Goal: Task Accomplishment & Management: Complete application form

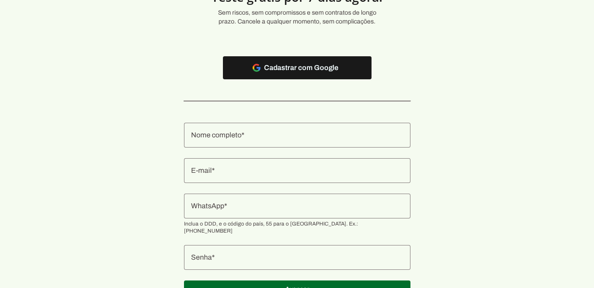
scroll to position [89, 0]
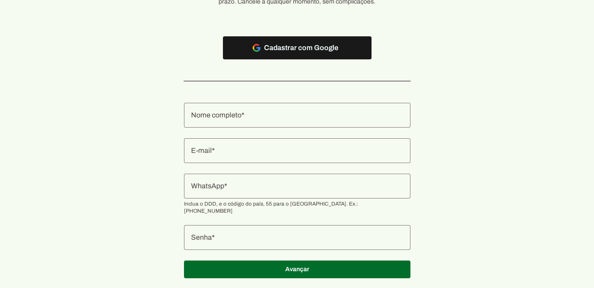
click at [278, 119] on input "Nome completo" at bounding box center [297, 115] width 212 height 11
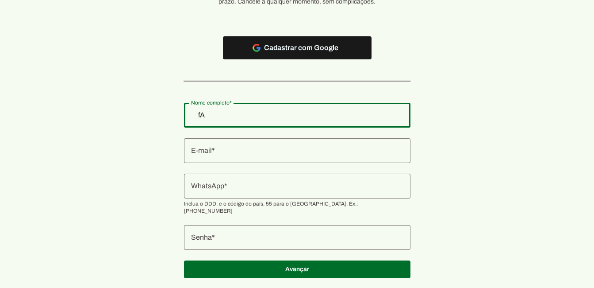
type input "f"
type input "[PERSON_NAME]"
type md-outlined-text-field "[PERSON_NAME]"
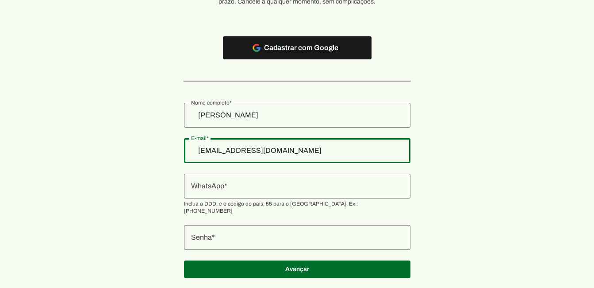
type input "[EMAIL_ADDRESS][DOMAIN_NAME]"
type md-outlined-text-field "[EMAIL_ADDRESS][DOMAIN_NAME]"
click at [238, 193] on div at bounding box center [297, 186] width 227 height 25
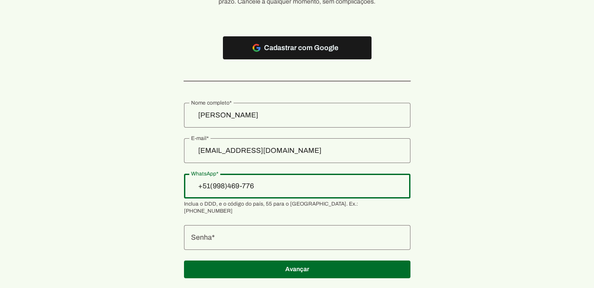
click at [219, 184] on input "+51(998)469-776" at bounding box center [297, 186] width 212 height 11
drag, startPoint x: 331, startPoint y: 189, endPoint x: 189, endPoint y: 189, distance: 141.6
click at [189, 189] on section "Teste grátis por 7 dias agora! Sem riscos, sem compromissos e sem contratos de …" at bounding box center [297, 111] width 594 height 356
type input "[PHONE_NUMBER]"
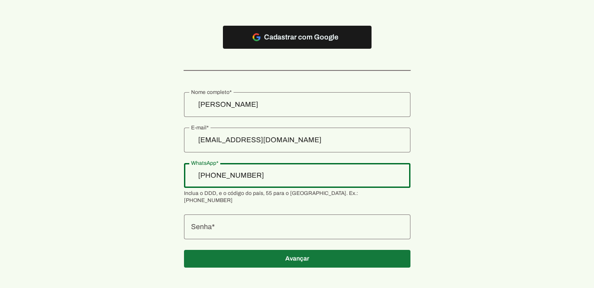
scroll to position [104, 0]
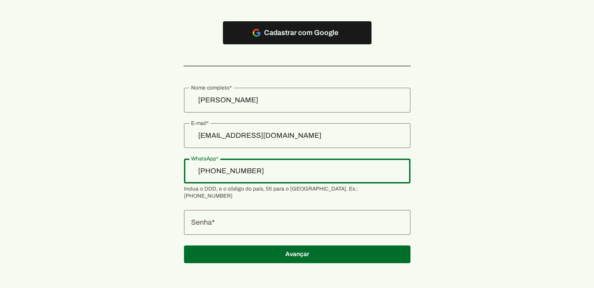
type md-outlined-text-field "[PHONE_NUMBER]"
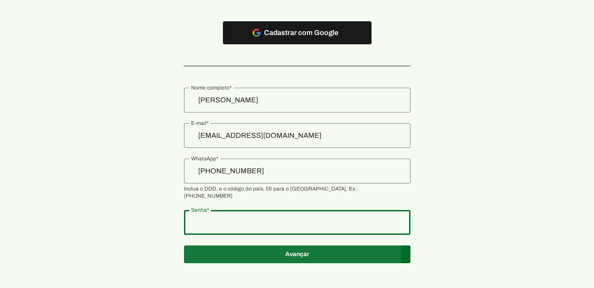
type md-outlined-text-field "Teste@1"
click at [303, 248] on span at bounding box center [297, 253] width 227 height 21
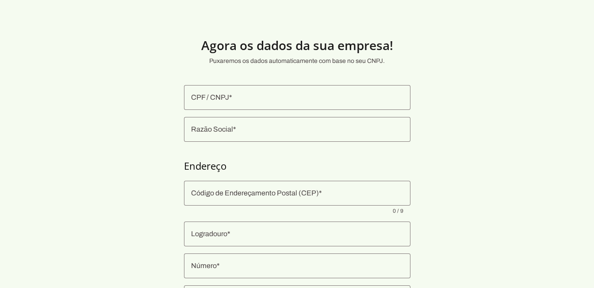
click at [251, 96] on input "CPF / CNPJ" at bounding box center [297, 97] width 212 height 11
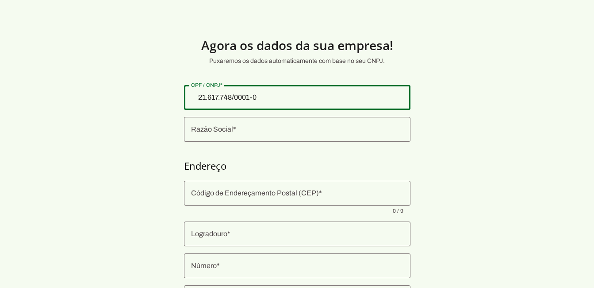
type input "21.617.748/0001-08"
type md-outlined-text-field "21.617.748/0001-08"
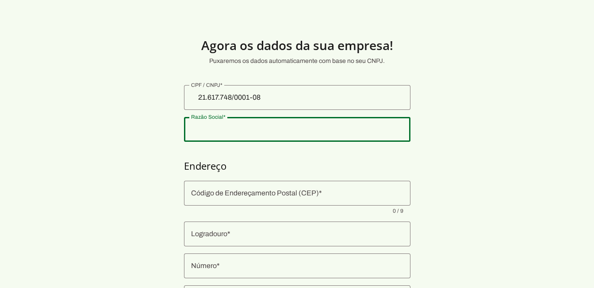
type input "[PERSON_NAME]"
type input "96826-300"
type input "Rua [PERSON_NAME]"
type input "395"
type input "[PERSON_NAME]"
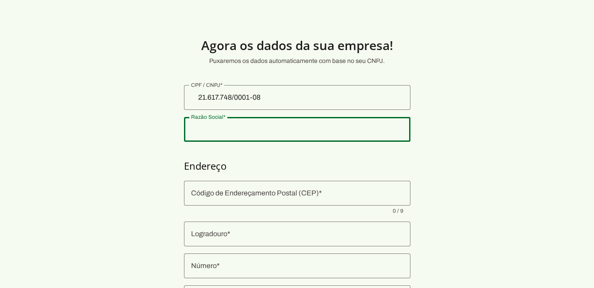
type input "[GEOGRAPHIC_DATA]"
type input "RS"
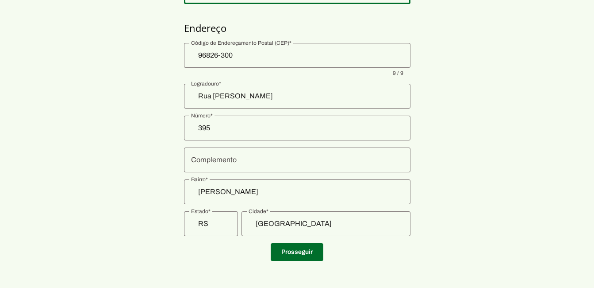
scroll to position [139, 0]
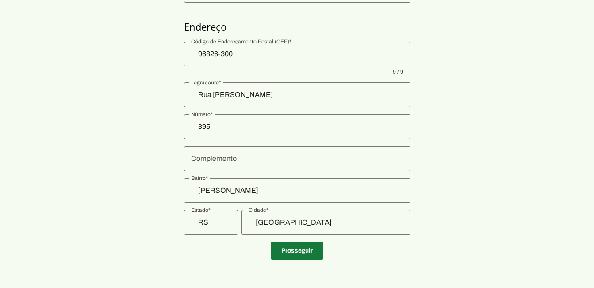
click at [294, 250] on span at bounding box center [297, 250] width 53 height 21
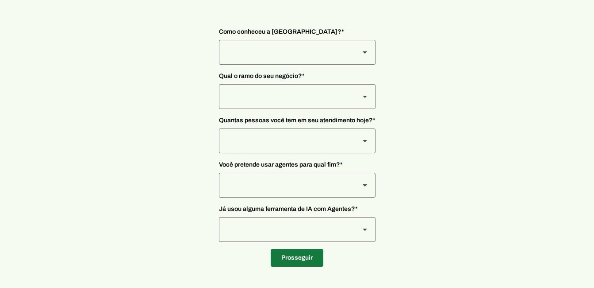
scroll to position [65, 0]
click at [366, 52] on icon at bounding box center [365, 52] width 4 height 2
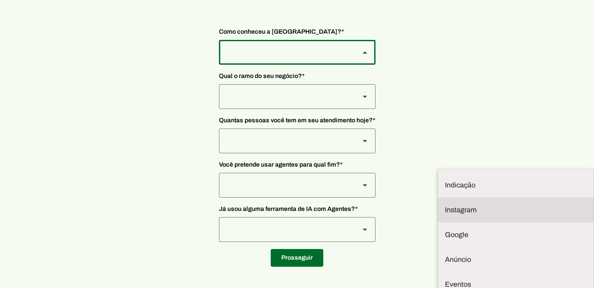
click at [0, 0] on slot "Instagram" at bounding box center [0, 0] width 0 height 0
type md-outlined-select "SqiumnrPQyqUQpijGxgf"
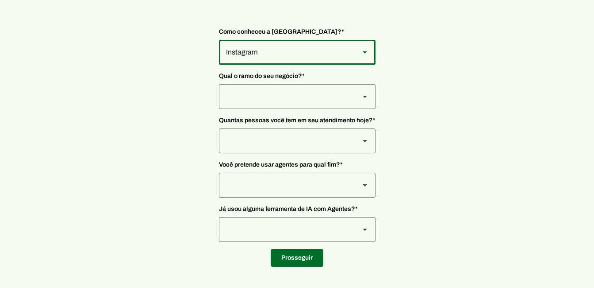
click at [363, 96] on polygon at bounding box center [365, 97] width 4 height 2
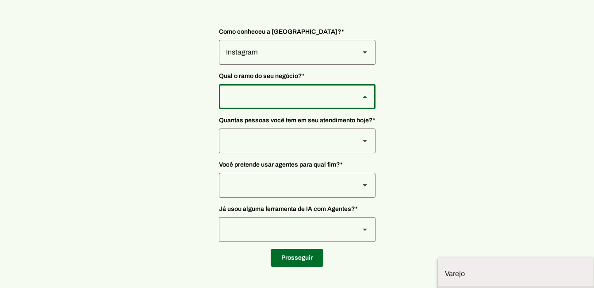
type md-outlined-select "yMXRdQFYaeQlqGHqqohr"
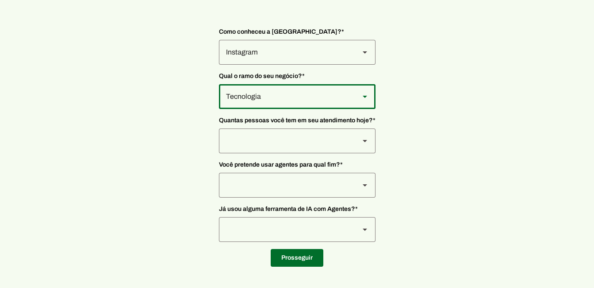
click at [363, 138] on slot at bounding box center [365, 140] width 11 height 11
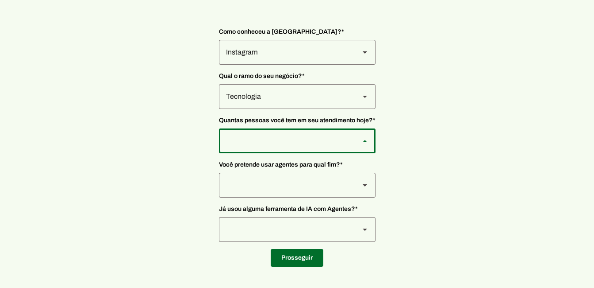
click at [0, 0] on slot "De 0 a 3" at bounding box center [0, 0] width 0 height 0
type md-outlined-select "yHmeUixsC5IlBgFUkJwN"
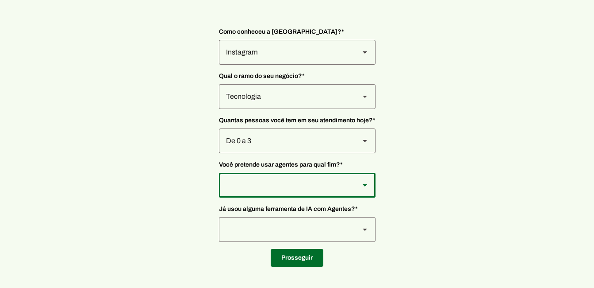
click at [363, 183] on slot at bounding box center [365, 185] width 11 height 11
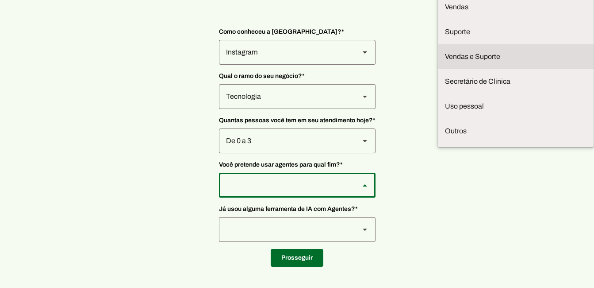
click at [0, 0] on slot "Vendas e Suporte" at bounding box center [0, 0] width 0 height 0
type md-outlined-select "LGV6UAW7vmmJy71KmeMz"
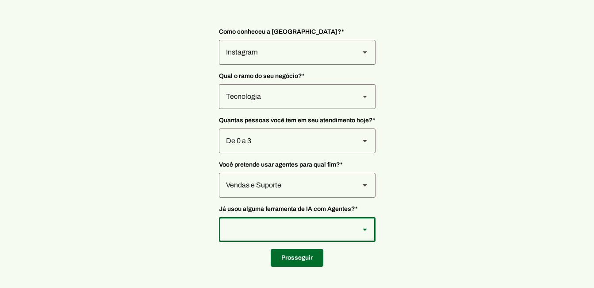
click at [363, 229] on icon at bounding box center [365, 229] width 4 height 2
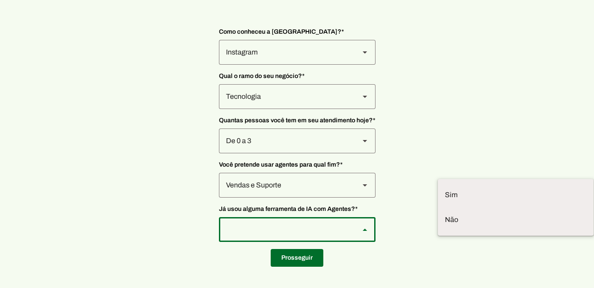
click at [417, 148] on section "Nos conte um pouco mais sobre você... Esses dados são muito importantes para te…" at bounding box center [297, 112] width 594 height 310
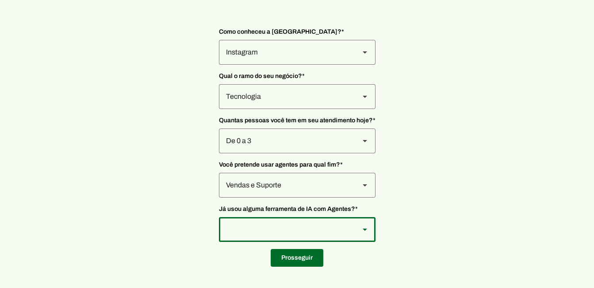
click at [357, 224] on div at bounding box center [365, 229] width 21 height 25
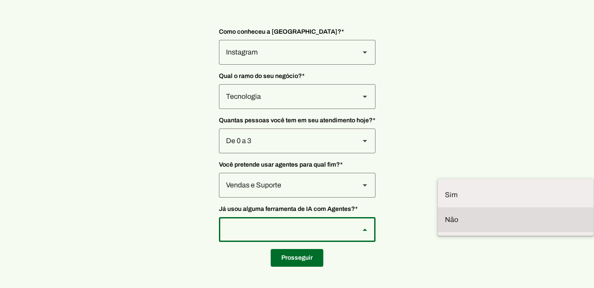
click at [445, 214] on slot at bounding box center [516, 219] width 142 height 11
type md-outlined-select "YJTivUP5LYteilvK0BaA"
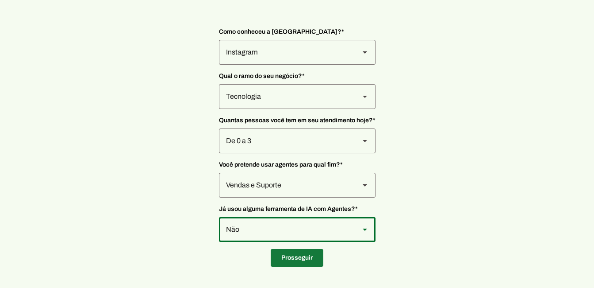
click at [300, 257] on span at bounding box center [297, 257] width 53 height 21
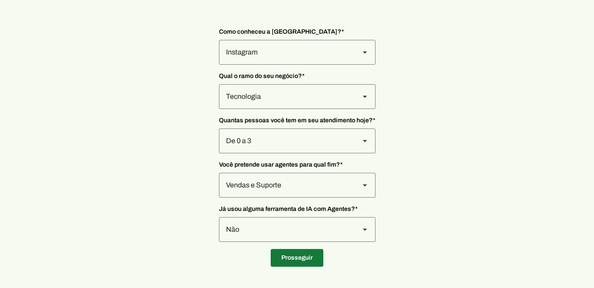
type input "96826-300"
type input "Rua [PERSON_NAME]"
type input "395"
type input "[PERSON_NAME]"
type input "[GEOGRAPHIC_DATA]"
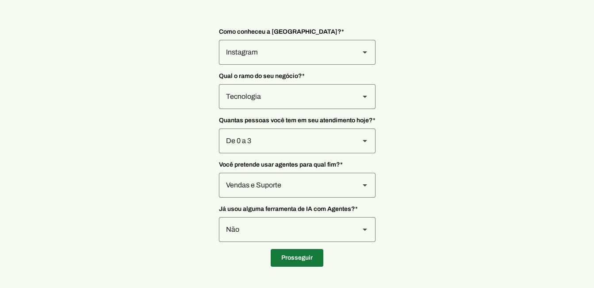
type input "RS"
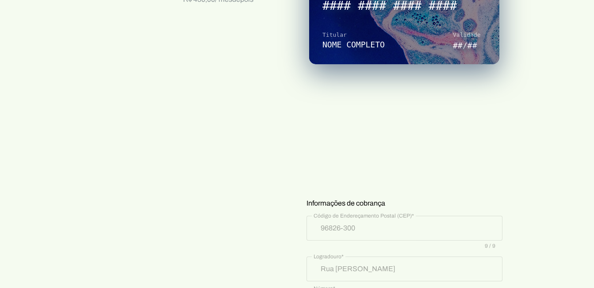
scroll to position [89, 0]
